Goal: Information Seeking & Learning: Understand process/instructions

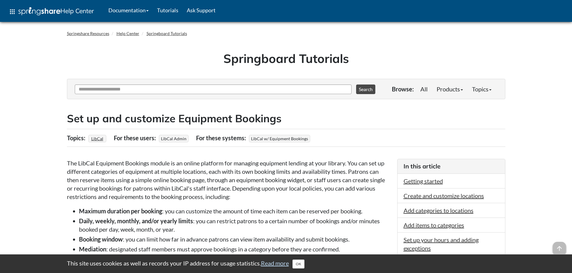
scroll to position [803, 0]
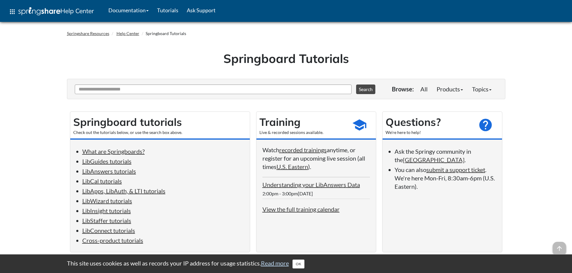
scroll to position [1296, 0]
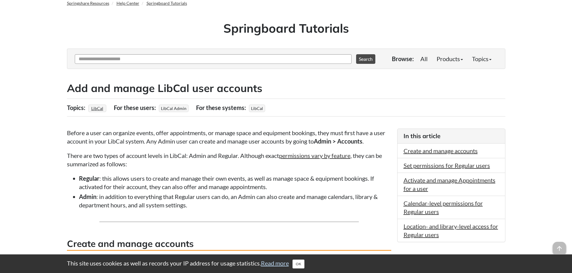
scroll to position [60, 0]
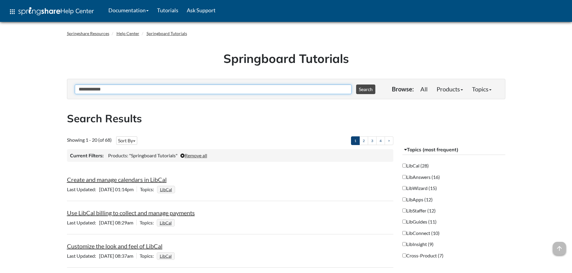
click at [232, 87] on input "**********" at bounding box center [213, 90] width 277 height 10
drag, startPoint x: 193, startPoint y: 84, endPoint x: 66, endPoint y: 93, distance: 127.6
drag, startPoint x: 0, startPoint y: 89, endPoint x: 0, endPoint y: 79, distance: 10.5
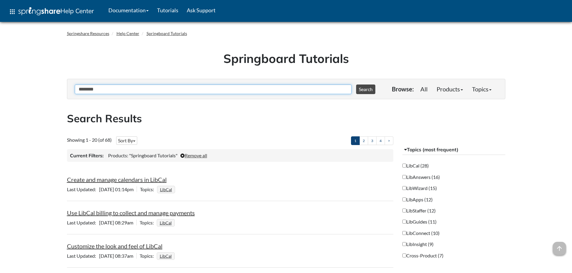
type input "********"
click at [356, 85] on button "Search" at bounding box center [365, 90] width 19 height 10
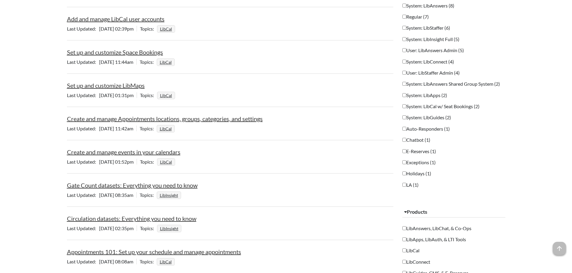
scroll to position [240, 0]
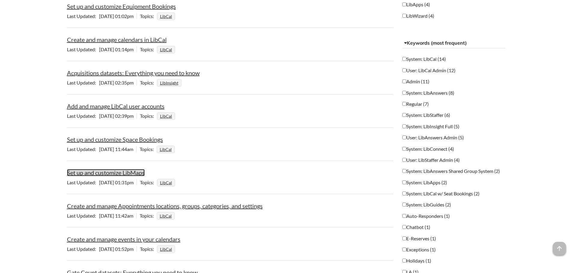
click at [89, 173] on link "Set up and customize LibMaps" at bounding box center [106, 172] width 78 height 7
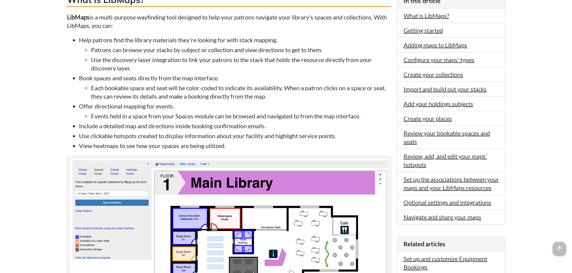
scroll to position [180, 0]
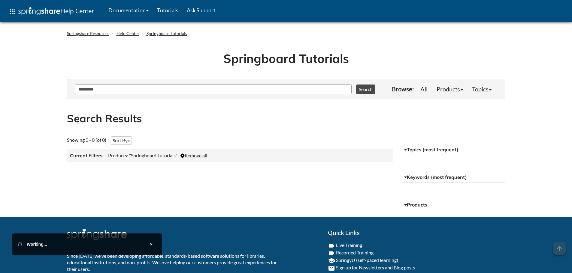
scroll to position [41, 0]
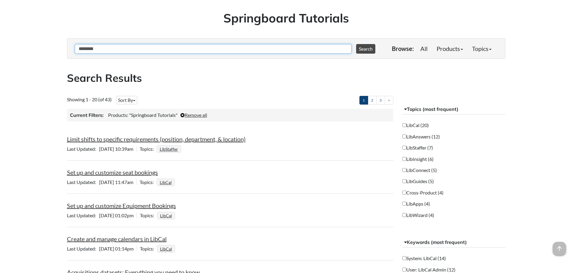
drag, startPoint x: 125, startPoint y: 47, endPoint x: 17, endPoint y: 44, distance: 108.1
type input "**********"
click at [356, 44] on button "Search" at bounding box center [365, 49] width 19 height 10
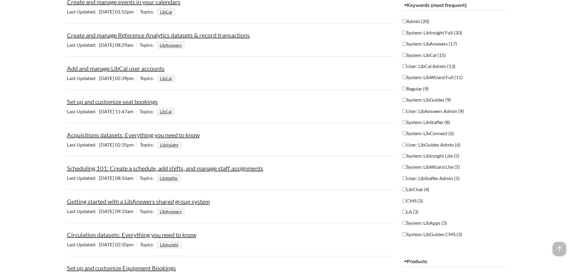
scroll to position [270, 0]
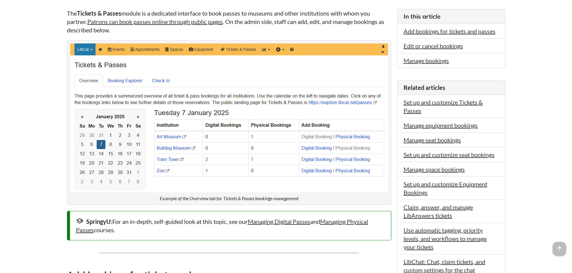
scroll to position [120, 0]
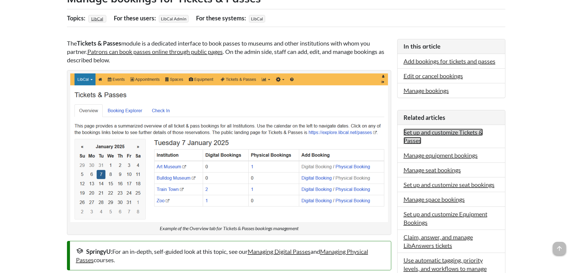
click at [446, 131] on link "Set up and customize Tickets & Passes" at bounding box center [442, 137] width 79 height 16
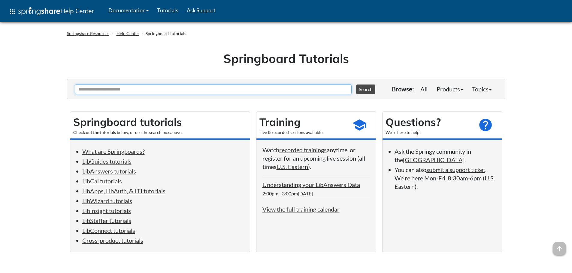
click at [125, 89] on input "Ask Another Question" at bounding box center [213, 90] width 277 height 10
type input "**********"
click at [356, 85] on button "Search" at bounding box center [365, 90] width 19 height 10
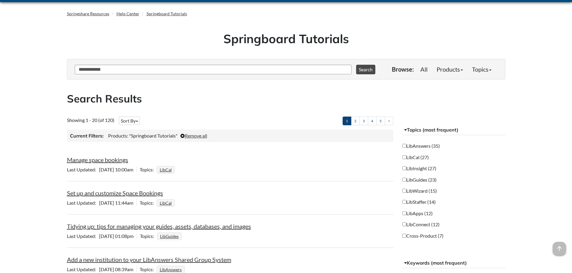
scroll to position [30, 0]
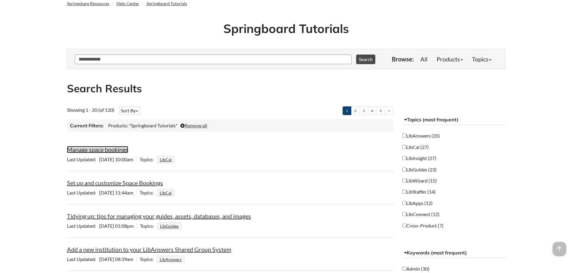
click at [110, 149] on link "Manage space bookings" at bounding box center [97, 149] width 61 height 7
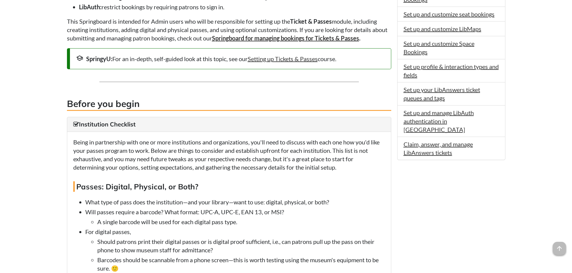
scroll to position [390, 0]
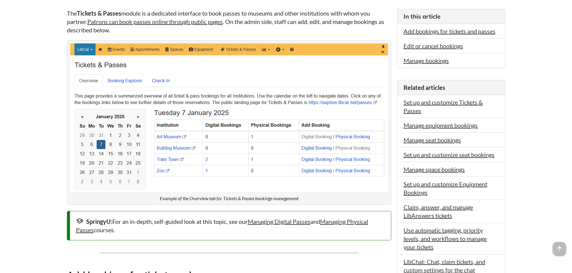
scroll to position [180, 0]
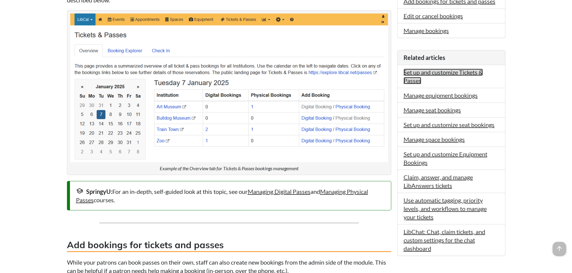
click at [459, 74] on link "Set up and customize Tickets & Passes" at bounding box center [442, 77] width 79 height 16
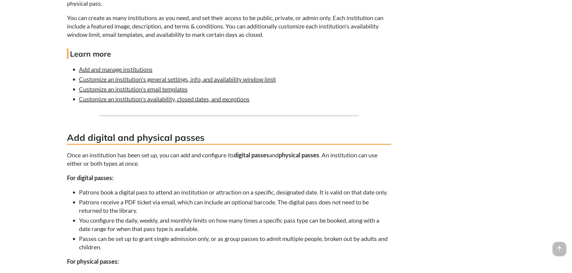
scroll to position [1380, 0]
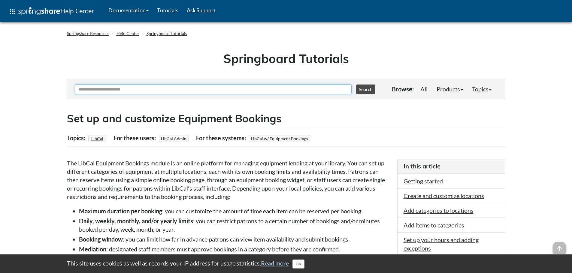
click at [194, 93] on input "Ask Another Question" at bounding box center [213, 90] width 277 height 10
paste input "**********"
type input "**********"
click at [356, 85] on button "Search" at bounding box center [365, 90] width 19 height 10
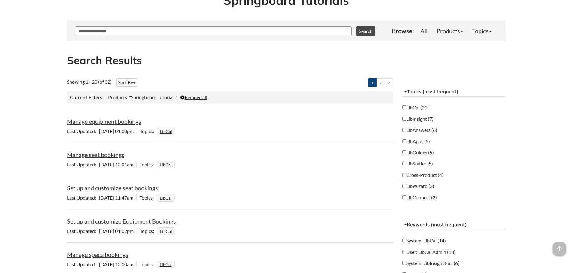
scroll to position [90, 0]
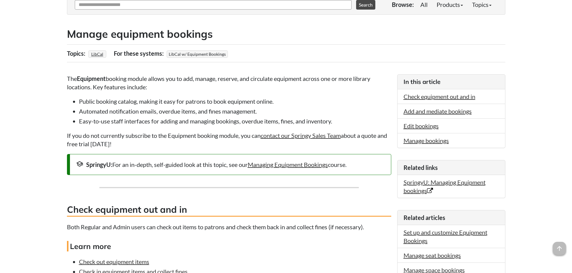
scroll to position [90, 0]
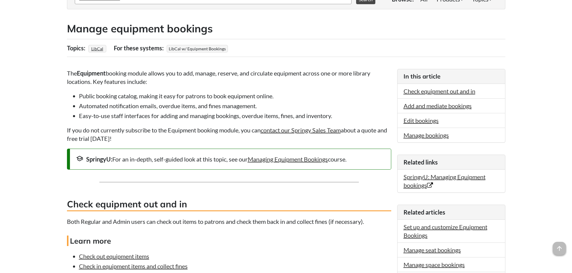
click at [319, 24] on h2 "Manage equipment bookings" at bounding box center [286, 28] width 438 height 15
